Goal: Task Accomplishment & Management: Use online tool/utility

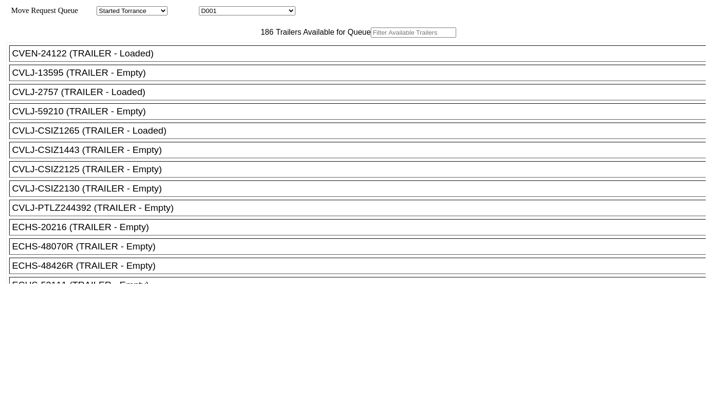
click at [371, 38] on input "text" at bounding box center [413, 33] width 85 height 10
paste input "EMHU276158"
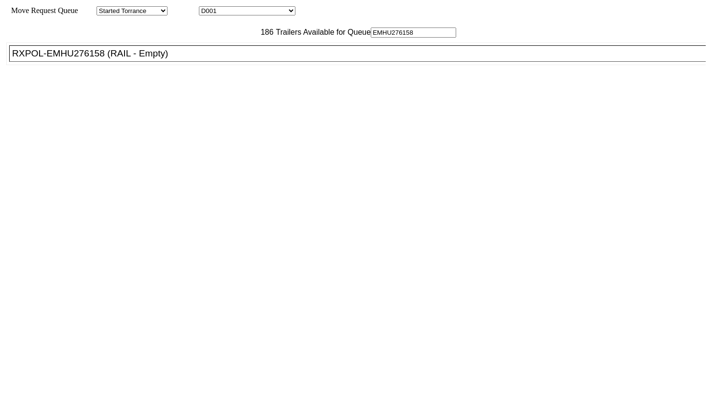
type input "EMHU276158"
click at [229, 59] on div "RXPOL-EMHU276158 (RAIL - Empty)" at bounding box center [362, 53] width 700 height 11
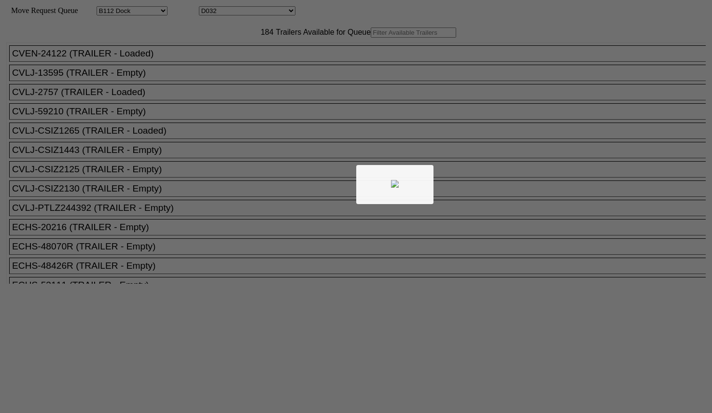
select select "121"
select select "3278"
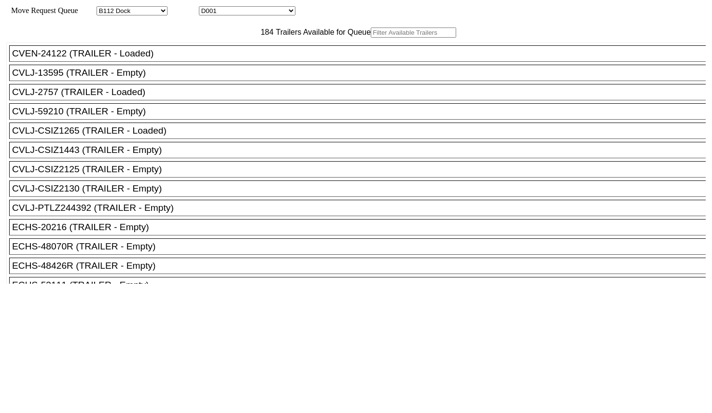
click at [371, 38] on input "text" at bounding box center [413, 33] width 85 height 10
paste input "EMHU652482"
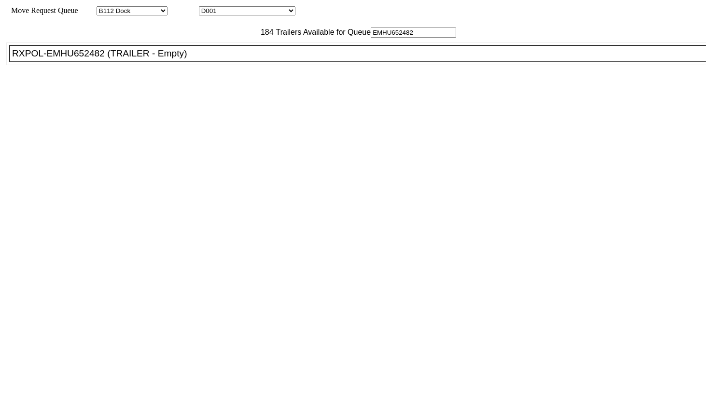
type input "EMHU652482"
click at [184, 59] on div "RXPOL-EMHU652482 (TRAILER - Empty)" at bounding box center [362, 53] width 700 height 11
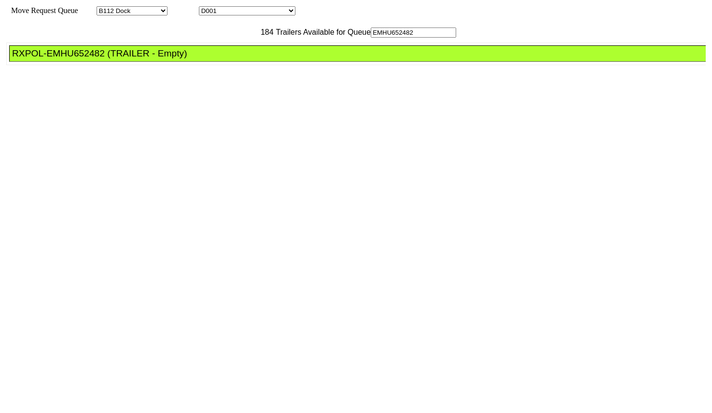
click at [315, 284] on div at bounding box center [356, 399] width 700 height 230
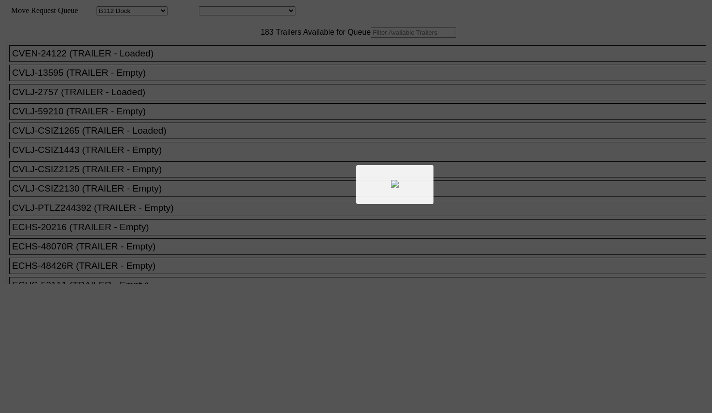
select select "121"
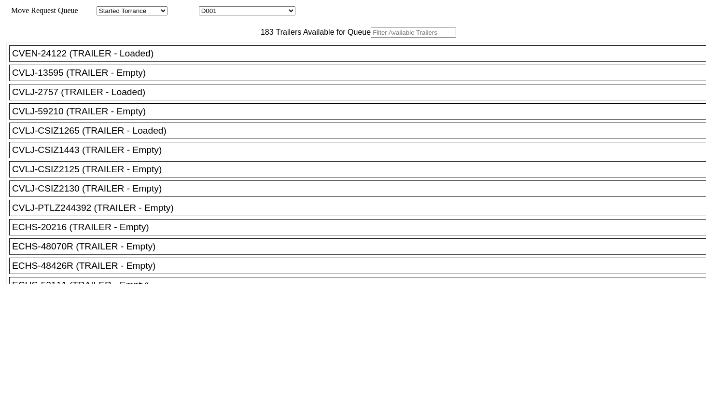
click at [371, 38] on input "text" at bounding box center [413, 33] width 85 height 10
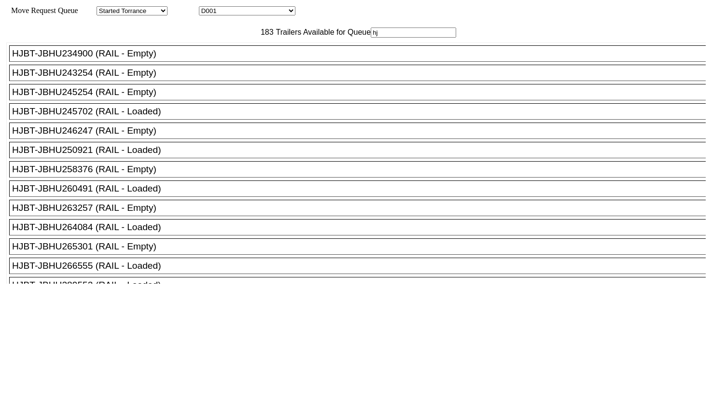
type input "hj"
drag, startPoint x: 129, startPoint y: 281, endPoint x: 136, endPoint y: 286, distance: 8.2
click at [136, 286] on ul "CVEN-24122 (TRAILER - Loaded) CVLJ-13595 (TRAILER - Empty) CVLJ-2757 (TRAILER -…" at bounding box center [356, 333] width 701 height 583
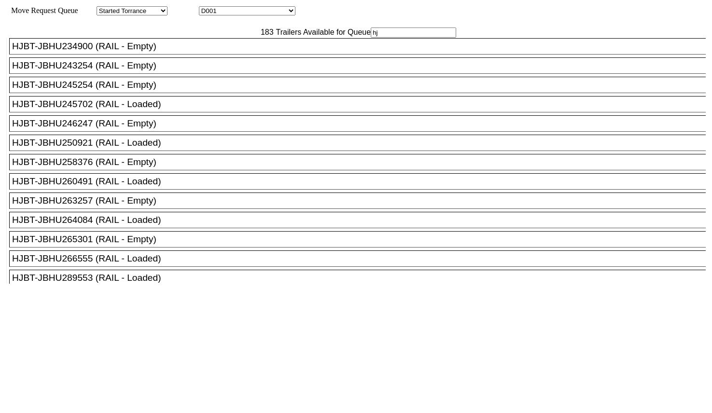
drag, startPoint x: 136, startPoint y: 286, endPoint x: 260, endPoint y: 279, distance: 124.3
click at [260, 245] on div "HJBT-JBHU265301 (RAIL - Empty)" at bounding box center [362, 239] width 700 height 11
